Goal: Navigation & Orientation: Find specific page/section

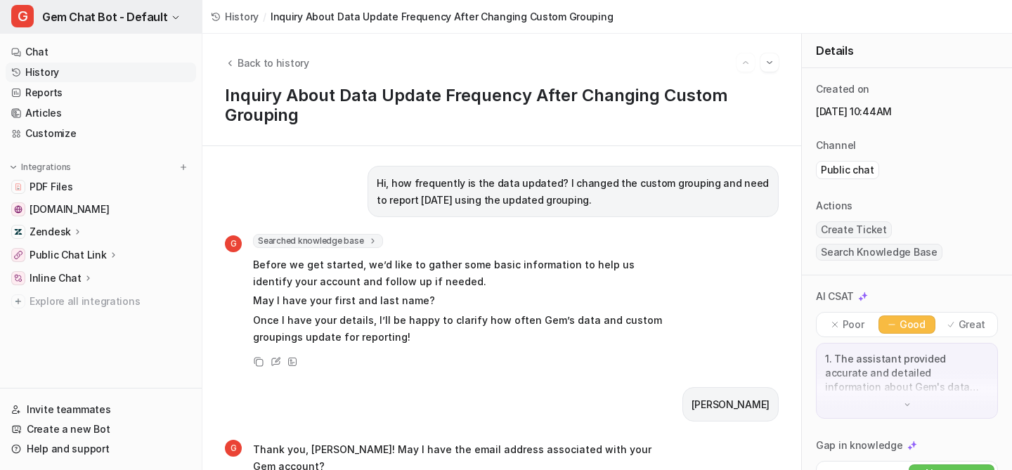
scroll to position [249, 0]
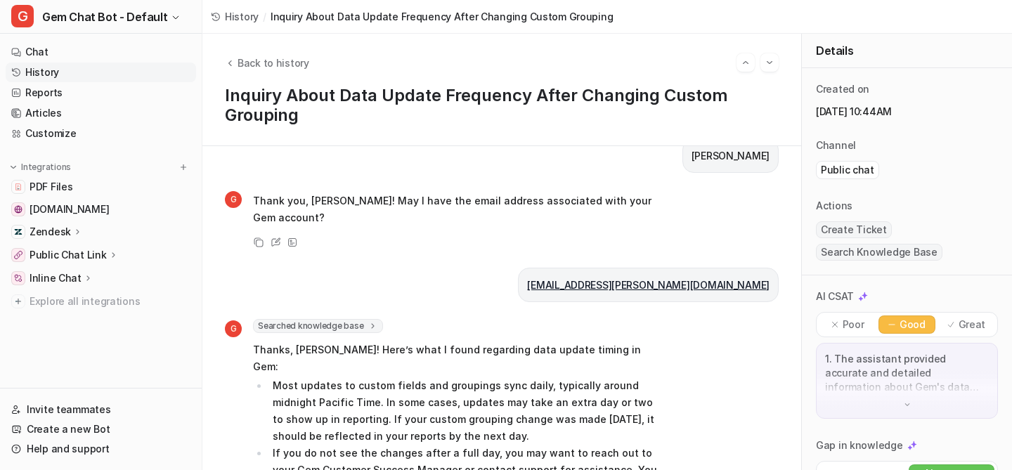
click at [283, 26] on div "History / Inquiry About Data Update Frequency After Changing Custom Grouping" at bounding box center [411, 17] width 419 height 34
click at [287, 15] on span "Inquiry About Data Update Frequency After Changing Custom Grouping" at bounding box center [442, 16] width 343 height 15
click at [238, 13] on span "History" at bounding box center [242, 16] width 34 height 15
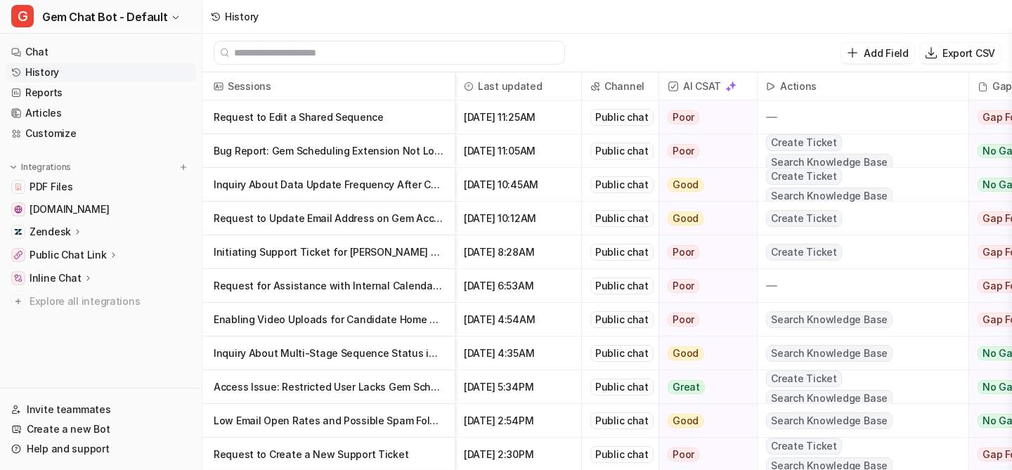
click at [405, 120] on p "Request to Edit a Shared Sequence" at bounding box center [329, 118] width 230 height 34
click at [411, 148] on p "Bug Report: Gem Scheduling Extension Not Loading Candidate Profiles" at bounding box center [329, 151] width 230 height 34
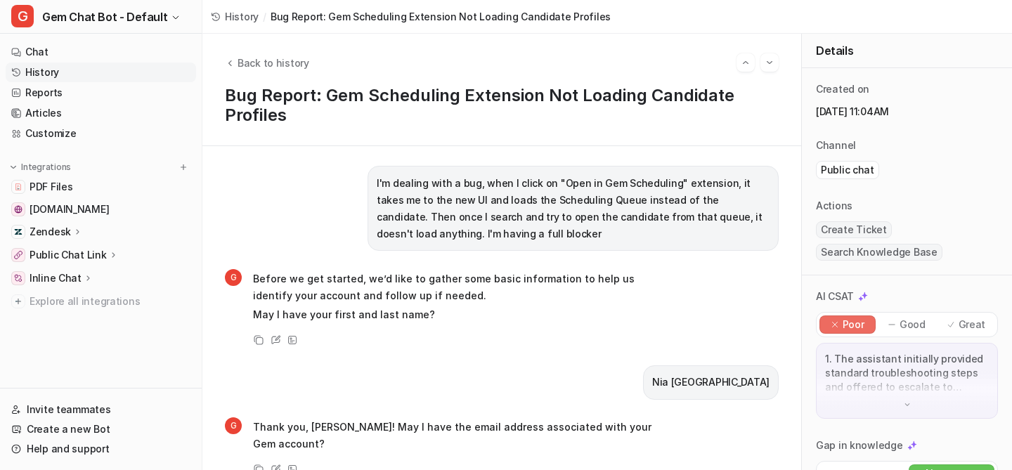
scroll to position [3, 0]
